Goal: Information Seeking & Learning: Learn about a topic

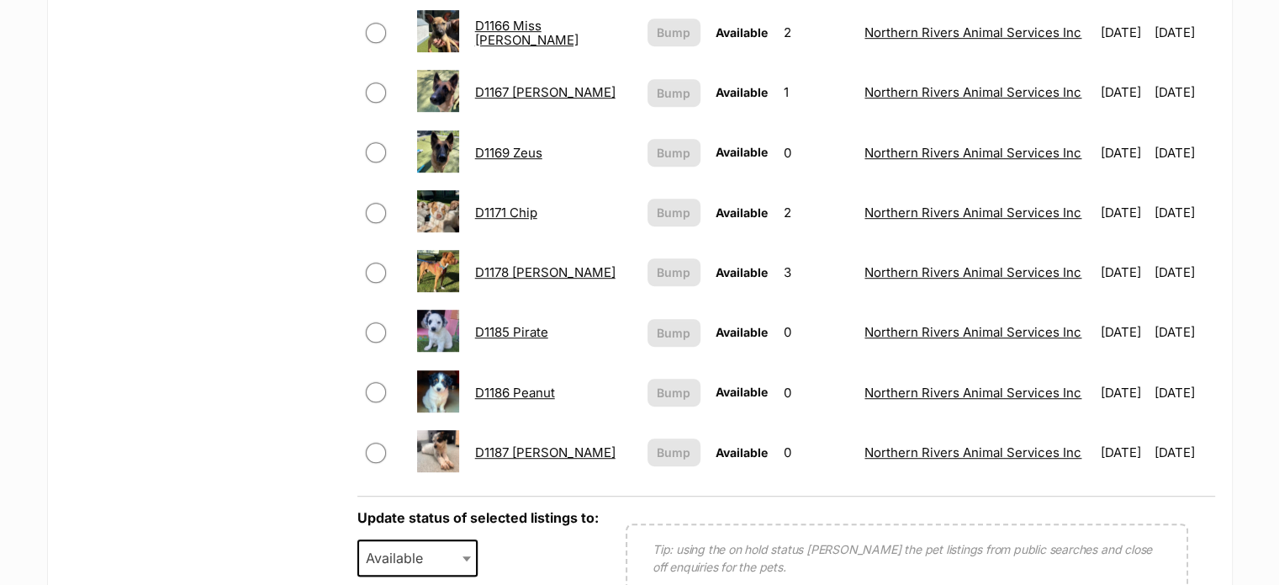
click at [538, 390] on link "D1186 Peanut" at bounding box center [515, 392] width 80 height 16
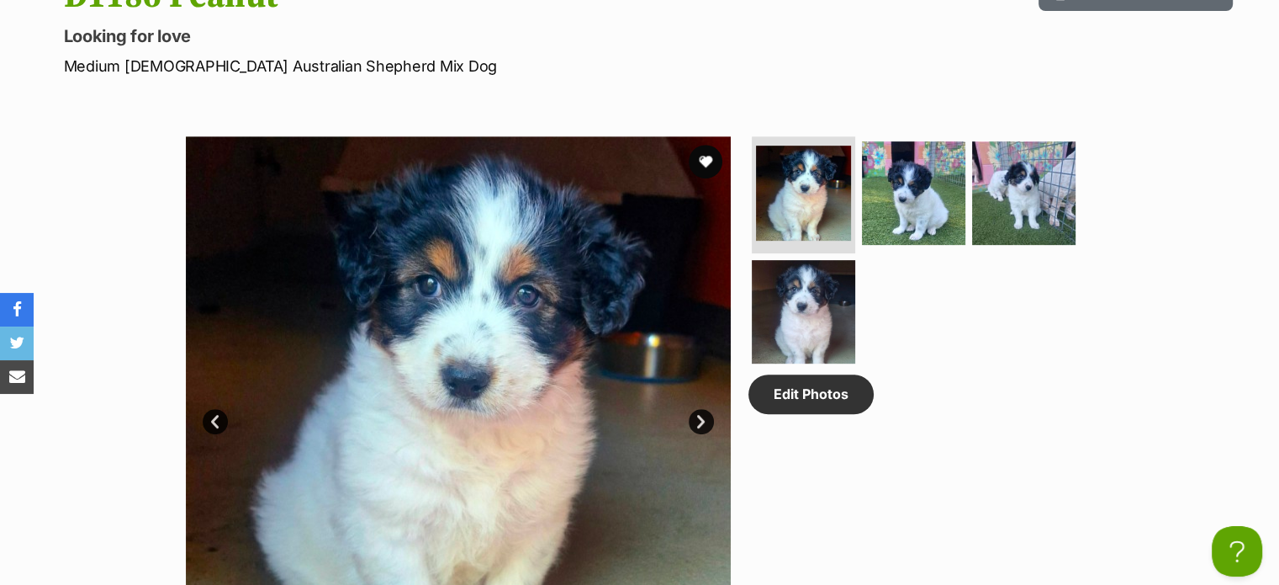
scroll to position [841, 0]
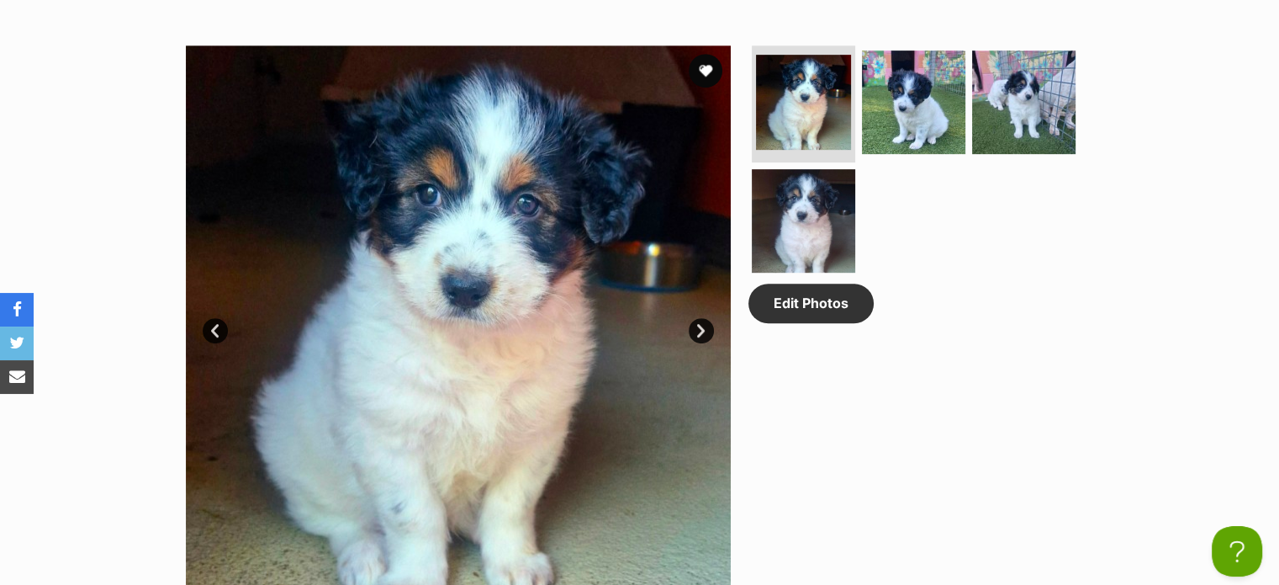
click at [697, 323] on link "Next" at bounding box center [701, 330] width 25 height 25
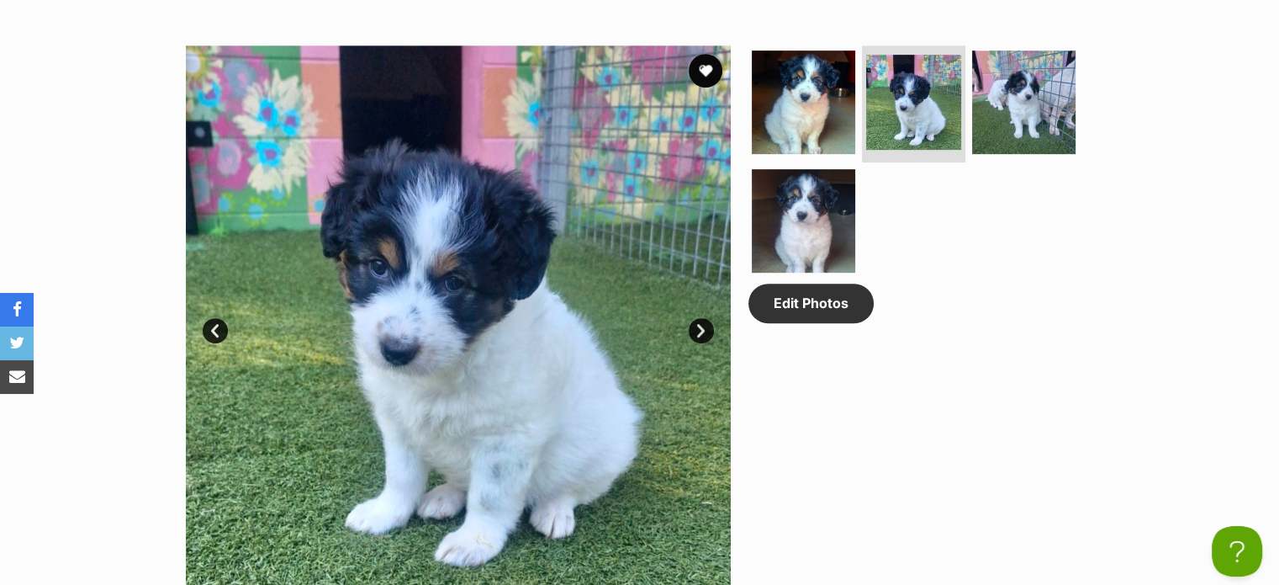
click at [693, 328] on link "Next" at bounding box center [701, 330] width 25 height 25
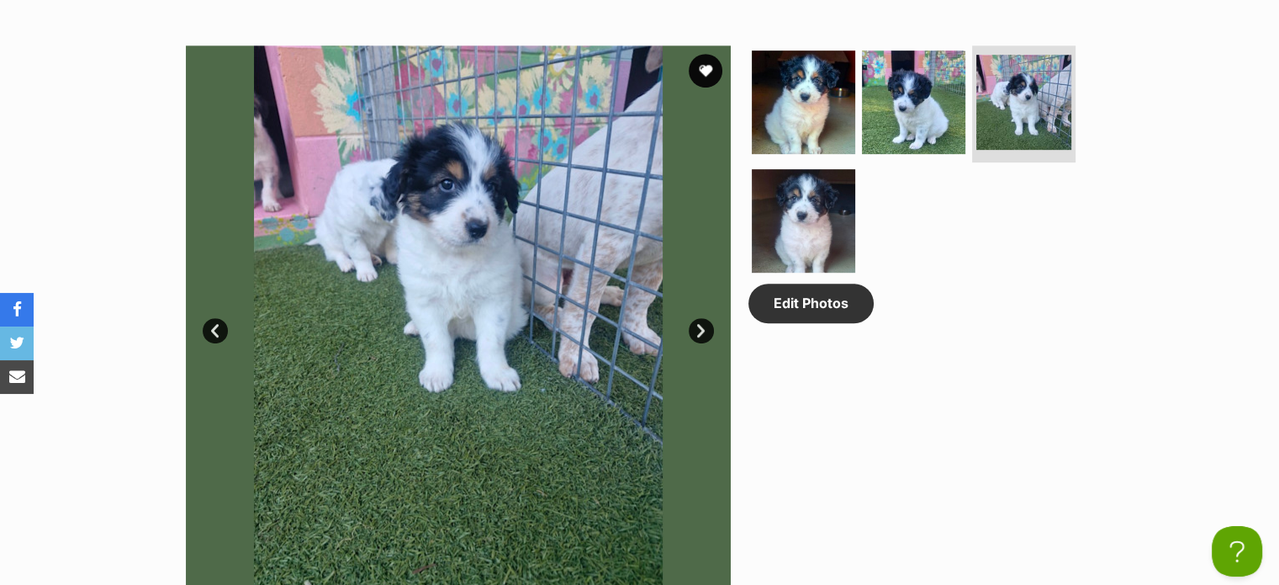
click at [693, 328] on link "Next" at bounding box center [701, 330] width 25 height 25
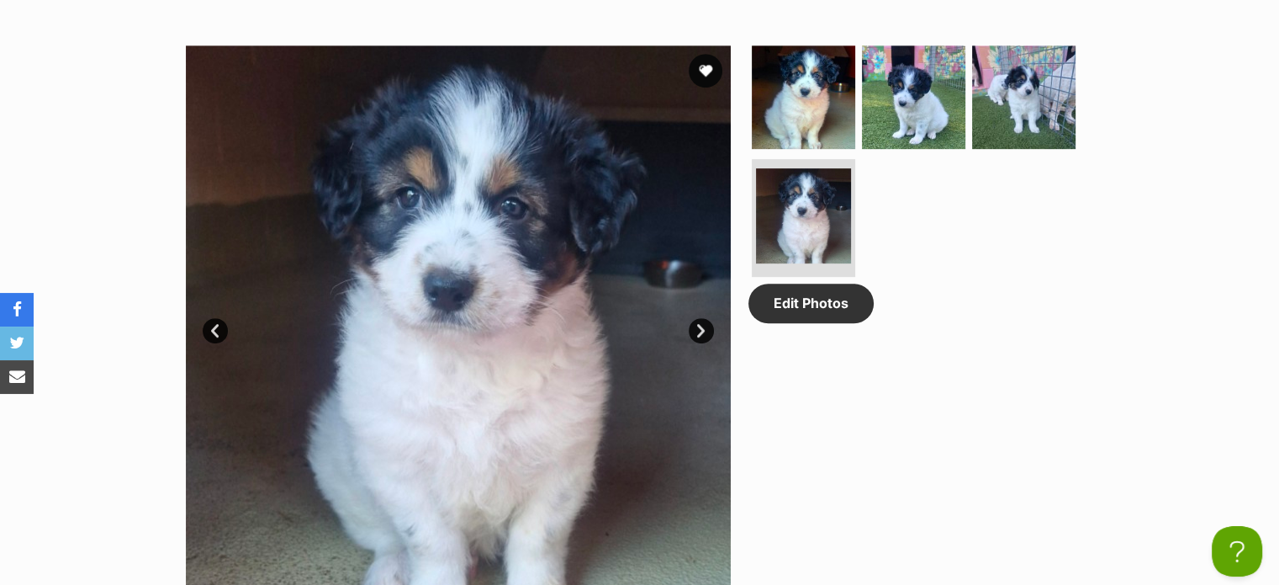
click at [693, 328] on link "Next" at bounding box center [701, 330] width 25 height 25
